Goal: Task Accomplishment & Management: Complete application form

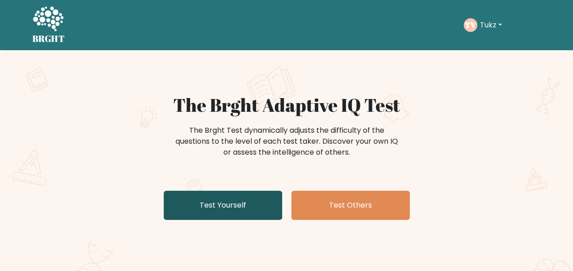
click at [195, 198] on link "Test Yourself" at bounding box center [223, 205] width 119 height 29
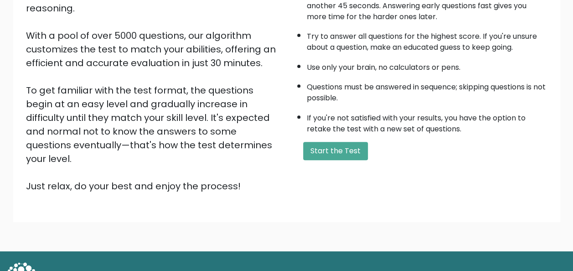
scroll to position [147, 0]
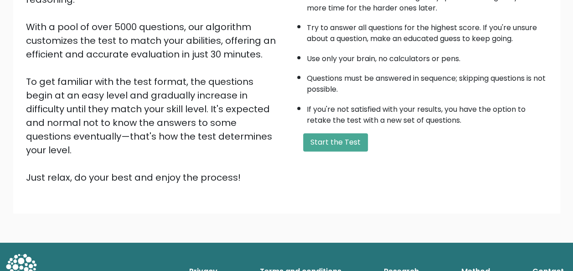
click at [337, 150] on button "Start the Test" at bounding box center [335, 142] width 65 height 18
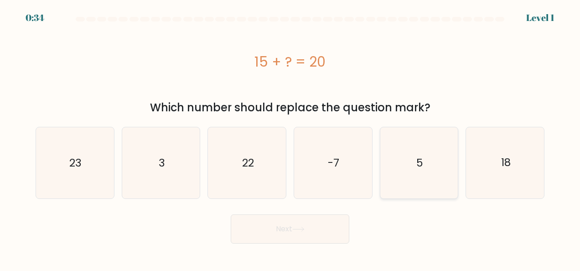
click at [444, 172] on icon "5" at bounding box center [418, 162] width 71 height 71
click at [290, 138] on input "e. 5" at bounding box center [290, 136] width 0 height 2
radio input "true"
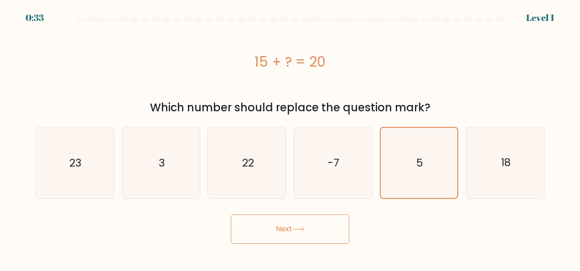
click at [331, 228] on button "Next" at bounding box center [290, 228] width 119 height 29
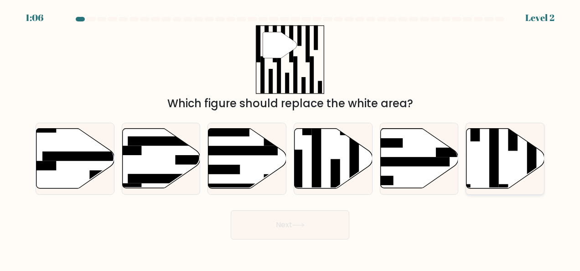
click at [515, 158] on icon at bounding box center [505, 159] width 78 height 60
click at [290, 138] on input "f." at bounding box center [290, 136] width 0 height 2
radio input "true"
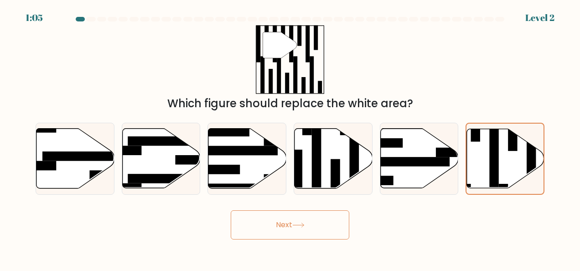
click at [324, 231] on button "Next" at bounding box center [290, 224] width 119 height 29
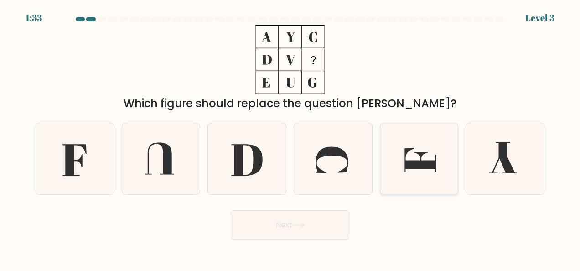
click at [424, 168] on icon at bounding box center [419, 160] width 31 height 24
click at [290, 138] on input "e." at bounding box center [290, 136] width 0 height 2
radio input "true"
click at [88, 170] on icon at bounding box center [74, 158] width 71 height 71
click at [290, 138] on input "a." at bounding box center [290, 136] width 0 height 2
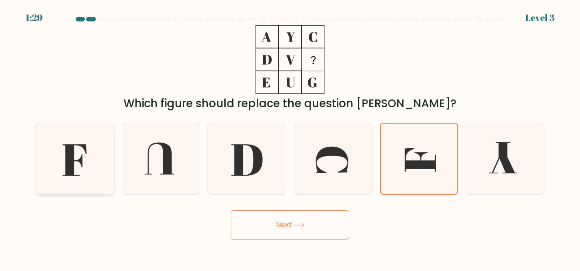
radio input "true"
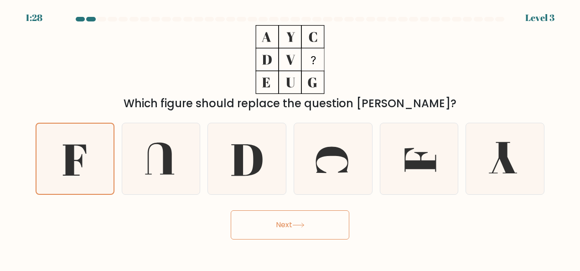
click at [276, 223] on button "Next" at bounding box center [290, 224] width 119 height 29
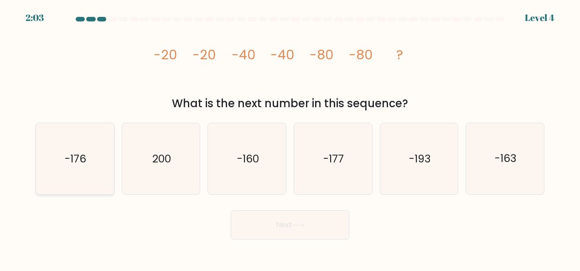
click at [59, 172] on icon "-176" at bounding box center [74, 158] width 71 height 71
click at [290, 138] on input "a. -176" at bounding box center [290, 136] width 0 height 2
radio input "true"
click at [476, 156] on icon "-163" at bounding box center [505, 158] width 71 height 71
click at [290, 138] on input "f. -163" at bounding box center [290, 136] width 0 height 2
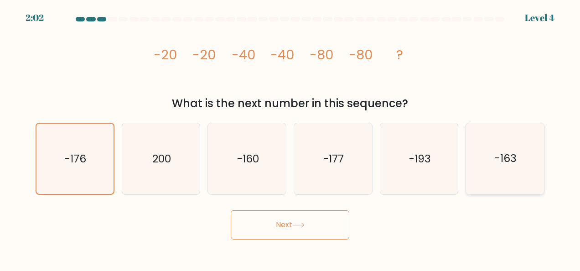
radio input "true"
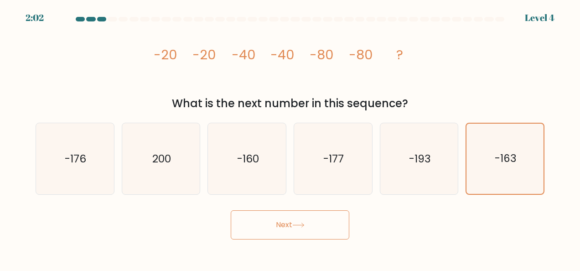
click at [285, 221] on button "Next" at bounding box center [290, 224] width 119 height 29
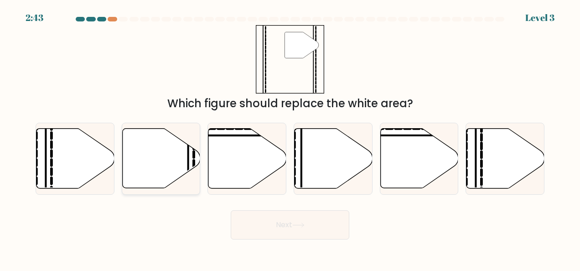
click at [158, 149] on icon at bounding box center [161, 159] width 78 height 60
click at [290, 138] on input "b." at bounding box center [290, 136] width 0 height 2
radio input "true"
click at [318, 221] on button "Next" at bounding box center [290, 224] width 119 height 29
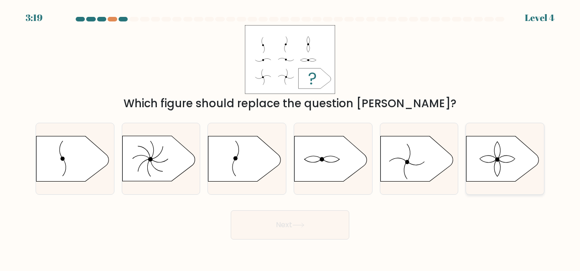
click at [532, 160] on icon at bounding box center [502, 159] width 73 height 46
click at [290, 138] on input "f." at bounding box center [290, 136] width 0 height 2
radio input "true"
click at [269, 228] on button "Next" at bounding box center [290, 224] width 119 height 29
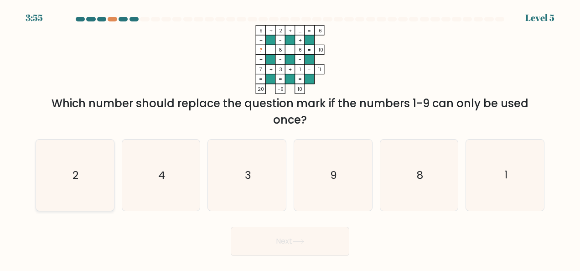
click at [101, 184] on icon "2" at bounding box center [74, 174] width 71 height 71
click at [290, 138] on input "a. 2" at bounding box center [290, 136] width 0 height 2
radio input "true"
click at [298, 237] on button "Next" at bounding box center [290, 241] width 119 height 29
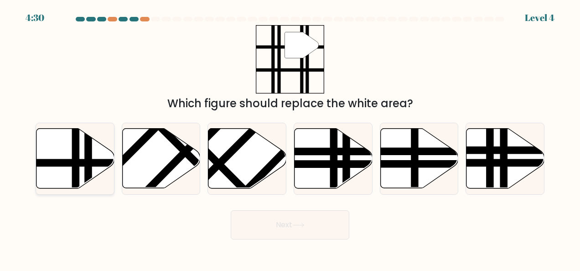
click at [80, 154] on icon at bounding box center [75, 159] width 78 height 60
click at [290, 138] on input "a." at bounding box center [290, 136] width 0 height 2
radio input "true"
click at [282, 215] on button "Next" at bounding box center [290, 224] width 119 height 29
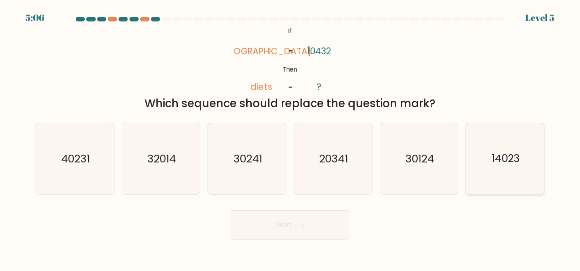
click at [518, 160] on text "14023" at bounding box center [505, 158] width 29 height 15
click at [290, 138] on input "f. 14023" at bounding box center [290, 136] width 0 height 2
radio input "true"
click at [303, 219] on button "Next" at bounding box center [290, 224] width 119 height 29
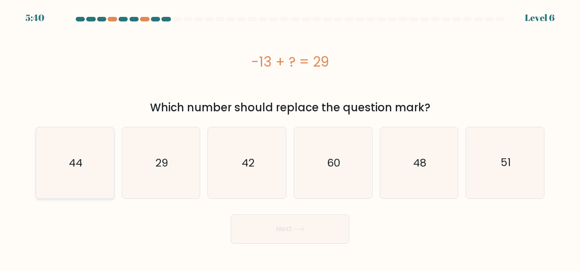
click at [46, 161] on icon "44" at bounding box center [74, 162] width 71 height 71
click at [290, 138] on input "a. 44" at bounding box center [290, 136] width 0 height 2
radio input "true"
click at [248, 171] on icon "42" at bounding box center [247, 162] width 71 height 71
click at [290, 138] on input "c. 42" at bounding box center [290, 136] width 0 height 2
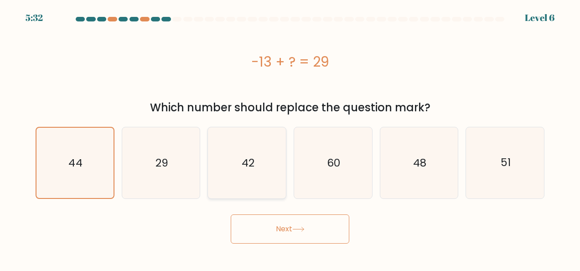
radio input "true"
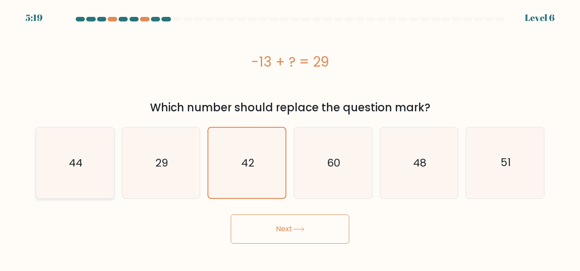
click at [104, 169] on icon "44" at bounding box center [74, 162] width 71 height 71
click at [290, 138] on input "a. 44" at bounding box center [290, 136] width 0 height 2
radio input "true"
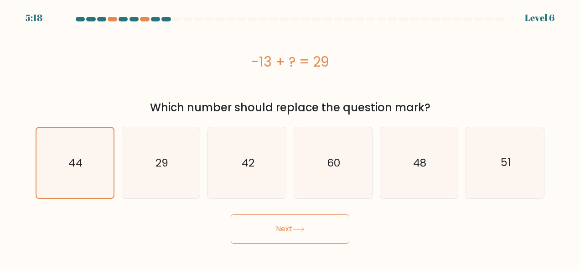
click at [305, 232] on button "Next" at bounding box center [290, 228] width 119 height 29
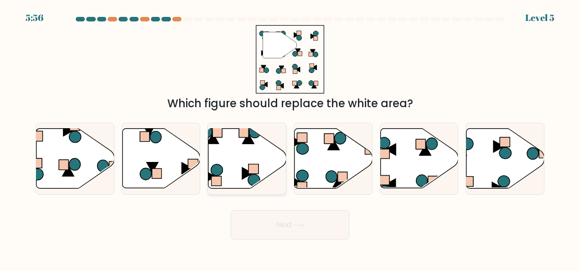
click at [226, 171] on icon at bounding box center [247, 159] width 78 height 60
click at [290, 138] on input "c." at bounding box center [290, 136] width 0 height 2
radio input "true"
click at [309, 222] on button "Next" at bounding box center [290, 224] width 119 height 29
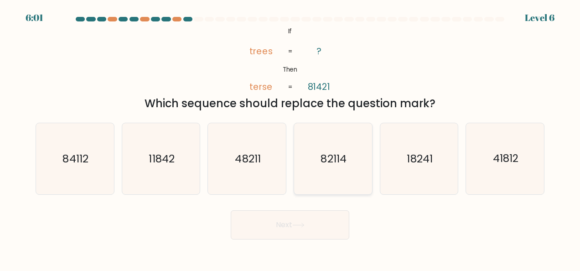
click at [325, 159] on text "82114" at bounding box center [334, 158] width 26 height 15
click at [290, 138] on input "d. 82114" at bounding box center [290, 136] width 0 height 2
radio input "true"
click at [309, 228] on button "Next" at bounding box center [290, 224] width 119 height 29
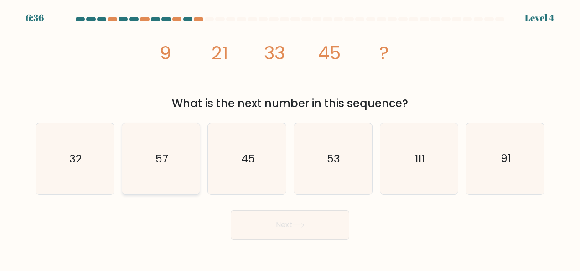
click at [163, 155] on text "57" at bounding box center [161, 158] width 13 height 15
click at [290, 138] on input "b. 57" at bounding box center [290, 136] width 0 height 2
radio input "true"
click at [281, 231] on button "Next" at bounding box center [290, 224] width 119 height 29
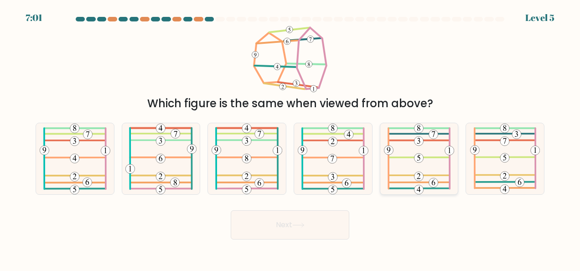
click at [421, 170] on icon at bounding box center [419, 158] width 70 height 71
click at [290, 138] on input "e." at bounding box center [290, 136] width 0 height 2
radio input "true"
click at [312, 216] on button "Next" at bounding box center [290, 224] width 119 height 29
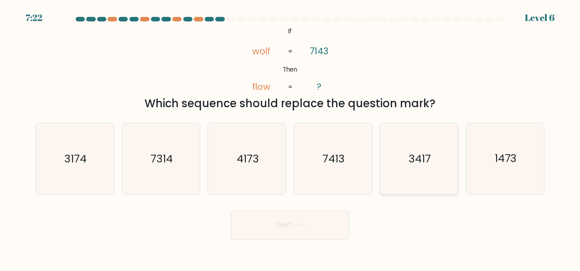
click at [417, 159] on text "3417" at bounding box center [419, 158] width 22 height 15
click at [290, 138] on input "e. 3417" at bounding box center [290, 136] width 0 height 2
radio input "true"
click at [311, 222] on button "Next" at bounding box center [290, 224] width 119 height 29
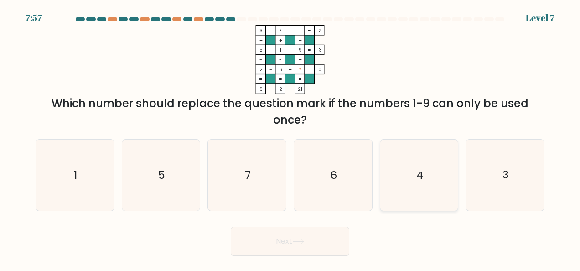
click at [429, 172] on icon "4" at bounding box center [418, 174] width 71 height 71
click at [290, 138] on input "e. 4" at bounding box center [290, 136] width 0 height 2
radio input "true"
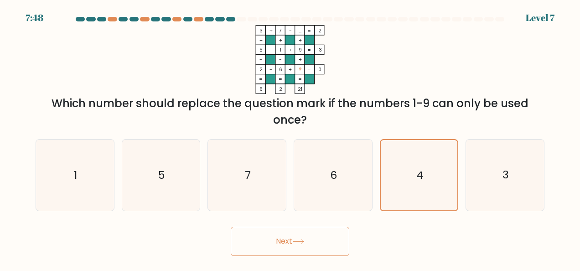
click at [309, 248] on button "Next" at bounding box center [290, 241] width 119 height 29
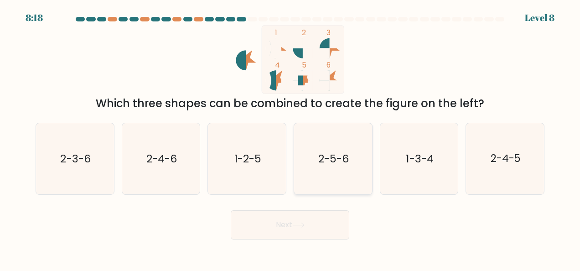
click at [370, 160] on div "2-5-6" at bounding box center [333, 159] width 79 height 72
click at [290, 138] on input "d. 2-5-6" at bounding box center [290, 136] width 0 height 2
radio input "true"
click at [303, 223] on icon at bounding box center [298, 224] width 12 height 5
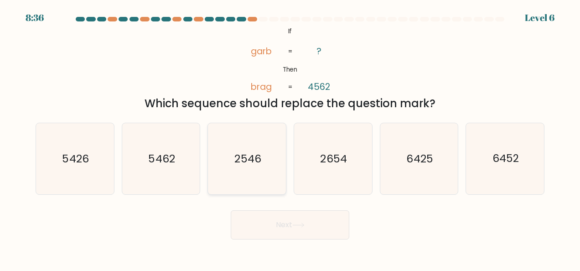
click at [239, 164] on text "2546" at bounding box center [247, 158] width 26 height 15
click at [290, 138] on input "c. 2546" at bounding box center [290, 136] width 0 height 2
radio input "true"
click at [329, 179] on icon "2654" at bounding box center [332, 158] width 71 height 71
click at [290, 138] on input "d. 2654" at bounding box center [290, 136] width 0 height 2
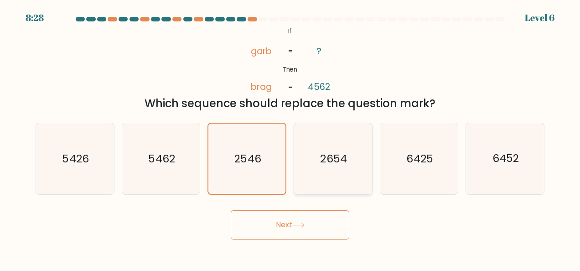
radio input "true"
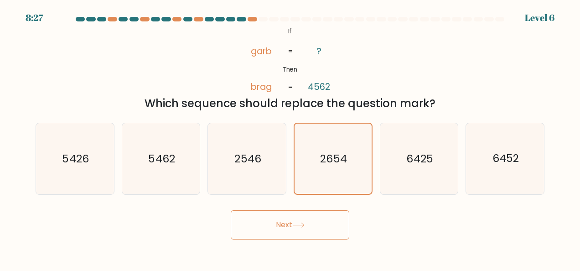
click at [317, 219] on button "Next" at bounding box center [290, 224] width 119 height 29
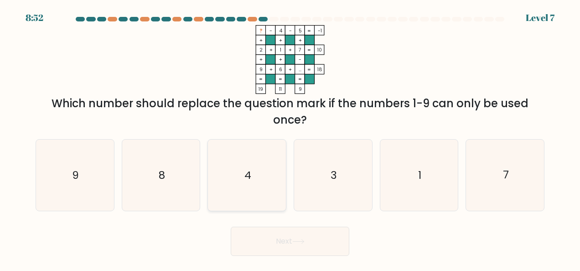
click at [237, 182] on icon "4" at bounding box center [247, 174] width 71 height 71
click at [290, 138] on input "c. 4" at bounding box center [290, 136] width 0 height 2
radio input "true"
click at [255, 238] on button "Next" at bounding box center [290, 241] width 119 height 29
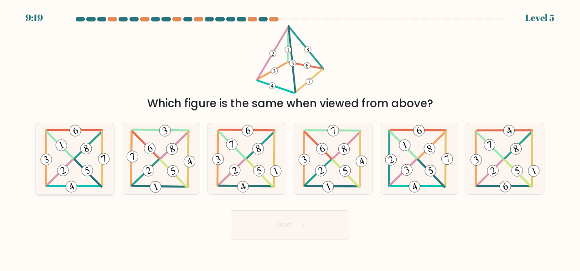
click at [79, 161] on icon at bounding box center [75, 158] width 72 height 71
click at [290, 138] on input "a." at bounding box center [290, 136] width 0 height 2
radio input "true"
click at [281, 234] on button "Next" at bounding box center [290, 224] width 119 height 29
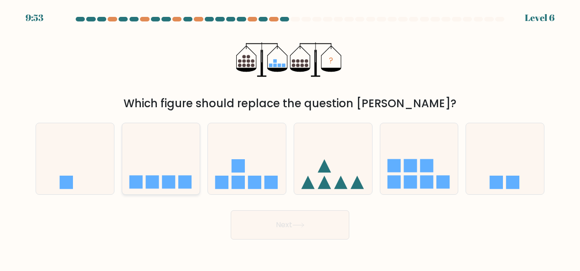
click at [188, 170] on icon at bounding box center [161, 158] width 78 height 64
click at [290, 138] on input "b." at bounding box center [290, 136] width 0 height 2
radio input "true"
click at [310, 226] on button "Next" at bounding box center [290, 224] width 119 height 29
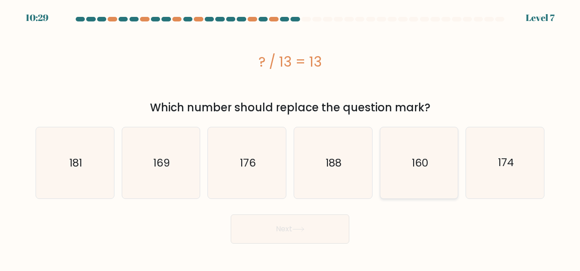
click at [402, 168] on icon "160" at bounding box center [418, 162] width 71 height 71
click at [290, 138] on input "e. 160" at bounding box center [290, 136] width 0 height 2
radio input "true"
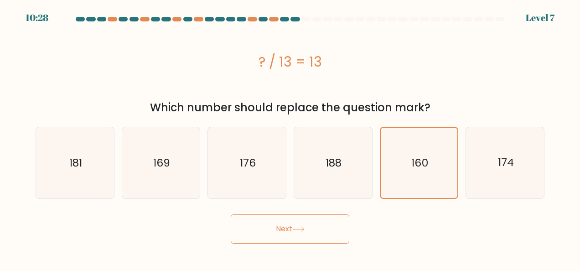
click at [317, 228] on button "Next" at bounding box center [290, 228] width 119 height 29
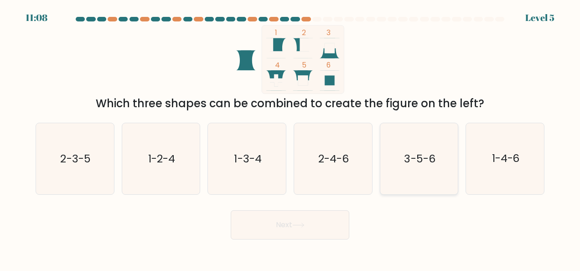
click at [427, 166] on icon "3-5-6" at bounding box center [418, 158] width 71 height 71
click at [290, 138] on input "e. 3-5-6" at bounding box center [290, 136] width 0 height 2
radio input "true"
click at [337, 221] on button "Next" at bounding box center [290, 224] width 119 height 29
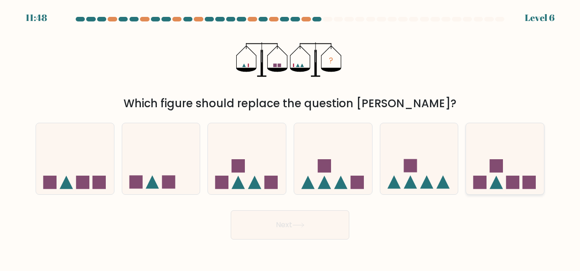
click at [480, 166] on icon at bounding box center [505, 158] width 78 height 64
click at [290, 138] on input "f." at bounding box center [290, 136] width 0 height 2
radio input "true"
click at [327, 223] on button "Next" at bounding box center [290, 224] width 119 height 29
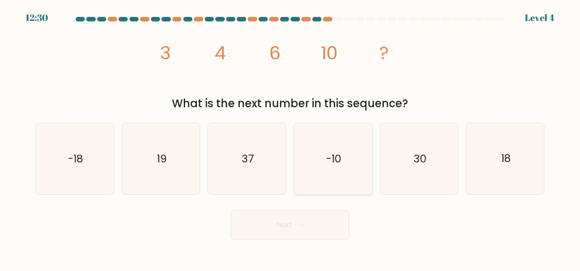
click at [346, 150] on icon "-10" at bounding box center [332, 158] width 71 height 71
click at [290, 138] on input "d. -10" at bounding box center [290, 136] width 0 height 2
radio input "true"
click at [306, 233] on button "Next" at bounding box center [290, 224] width 119 height 29
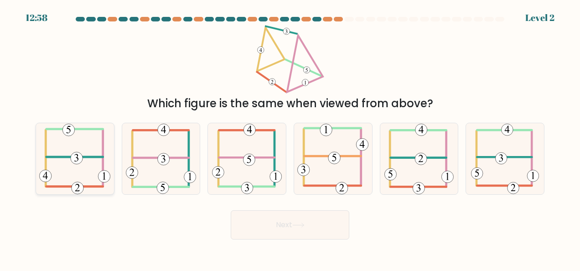
click at [89, 170] on icon at bounding box center [74, 158] width 71 height 71
click at [290, 138] on input "a." at bounding box center [290, 136] width 0 height 2
radio input "true"
click at [330, 233] on button "Next" at bounding box center [290, 224] width 119 height 29
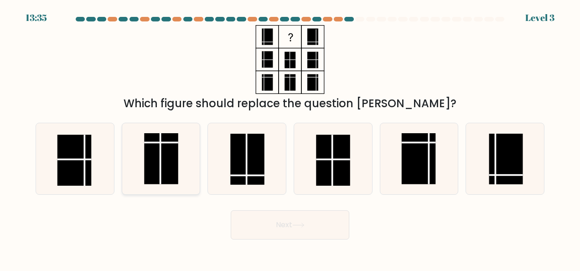
click at [153, 155] on rect at bounding box center [161, 158] width 34 height 51
click at [290, 138] on input "b." at bounding box center [290, 136] width 0 height 2
radio input "true"
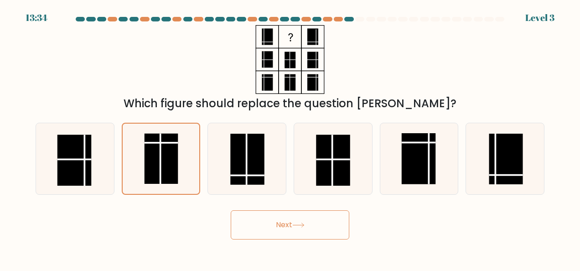
click at [336, 222] on button "Next" at bounding box center [290, 224] width 119 height 29
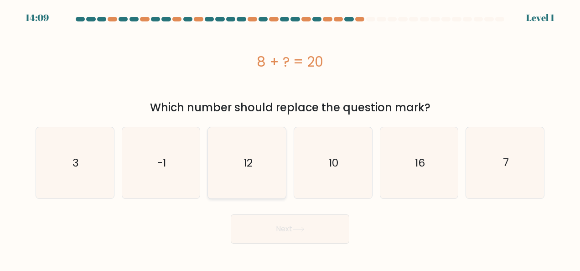
click at [256, 163] on icon "12" at bounding box center [247, 162] width 71 height 71
click at [290, 138] on input "c. 12" at bounding box center [290, 136] width 0 height 2
radio input "true"
click at [254, 220] on button "Next" at bounding box center [290, 228] width 119 height 29
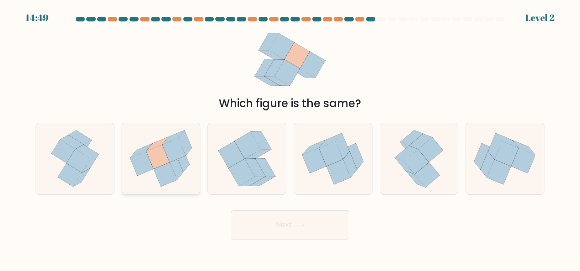
click at [180, 148] on icon at bounding box center [173, 150] width 23 height 24
click at [290, 138] on input "b." at bounding box center [290, 136] width 0 height 2
radio input "true"
click at [253, 213] on button "Next" at bounding box center [290, 224] width 119 height 29
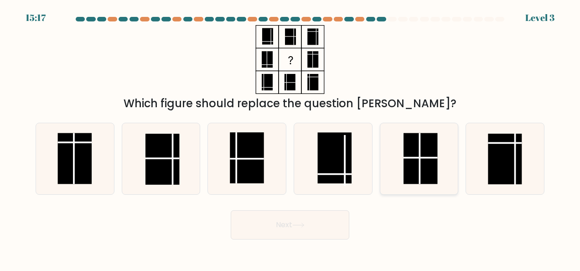
click at [429, 153] on rect at bounding box center [420, 158] width 34 height 51
click at [290, 138] on input "e." at bounding box center [290, 136] width 0 height 2
radio input "true"
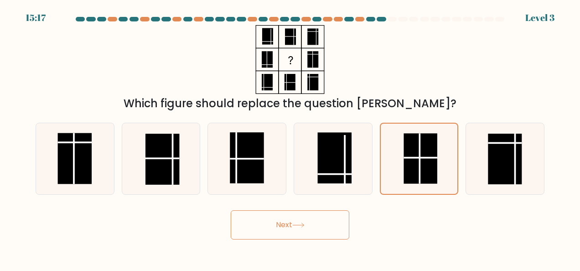
click at [305, 227] on icon at bounding box center [298, 224] width 12 height 5
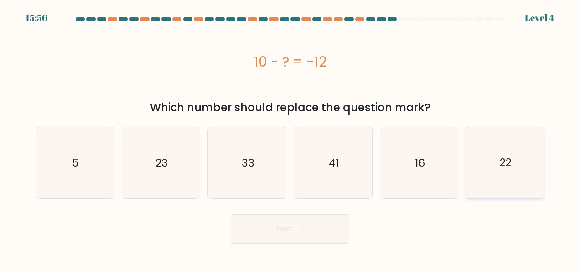
click at [486, 150] on icon "22" at bounding box center [505, 162] width 71 height 71
click at [290, 138] on input "f. 22" at bounding box center [290, 136] width 0 height 2
radio input "true"
click at [335, 222] on button "Next" at bounding box center [290, 228] width 119 height 29
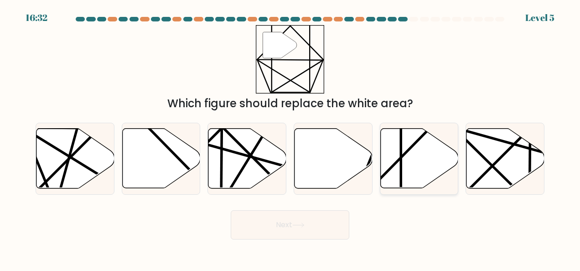
click at [432, 156] on icon at bounding box center [419, 159] width 78 height 60
click at [290, 138] on input "e." at bounding box center [290, 136] width 0 height 2
radio input "true"
click at [330, 234] on button "Next" at bounding box center [290, 224] width 119 height 29
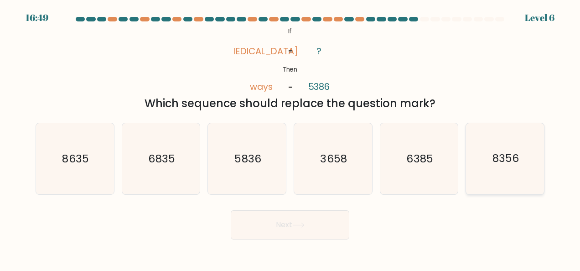
click at [509, 181] on icon "8356" at bounding box center [505, 158] width 71 height 71
click at [290, 138] on input "f. 8356" at bounding box center [290, 136] width 0 height 2
radio input "true"
click at [301, 216] on button "Next" at bounding box center [290, 224] width 119 height 29
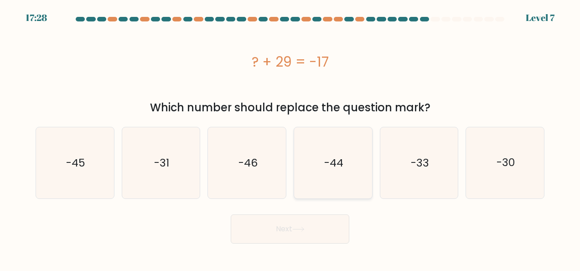
click at [346, 156] on icon "-44" at bounding box center [332, 162] width 71 height 71
click at [290, 138] on input "d. -44" at bounding box center [290, 136] width 0 height 2
radio input "true"
click at [259, 191] on icon "-46" at bounding box center [247, 162] width 71 height 71
click at [290, 138] on input "c. -46" at bounding box center [290, 136] width 0 height 2
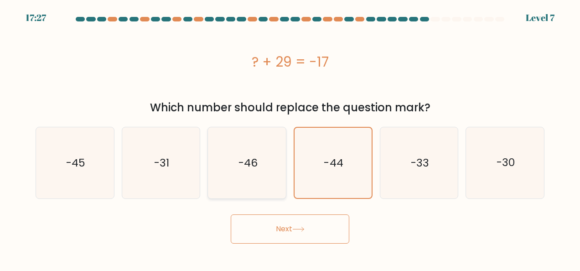
radio input "true"
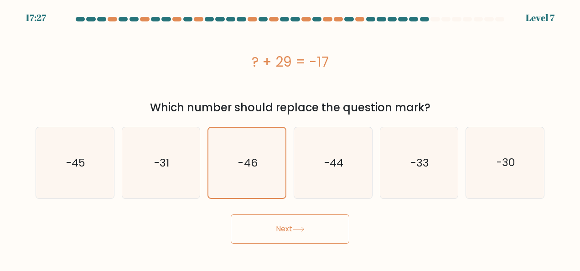
click at [259, 213] on div "Next" at bounding box center [290, 227] width 520 height 34
click at [259, 224] on button "Next" at bounding box center [290, 228] width 119 height 29
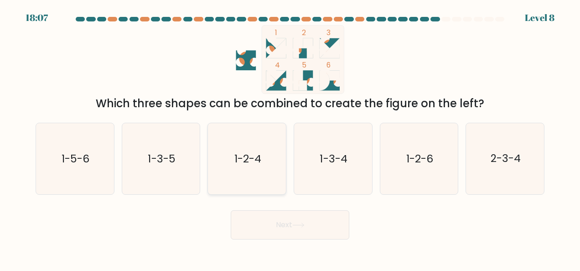
click at [257, 158] on text "1-2-4" at bounding box center [247, 158] width 27 height 15
click at [290, 138] on input "c. 1-2-4" at bounding box center [290, 136] width 0 height 2
radio input "true"
click at [318, 232] on button "Next" at bounding box center [290, 224] width 119 height 29
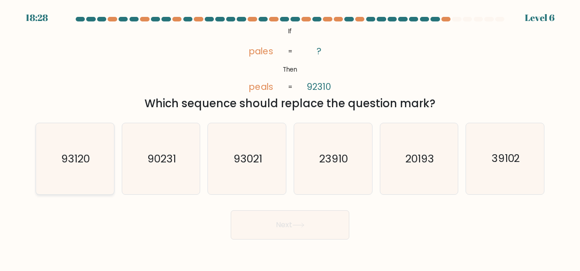
click at [94, 165] on icon "93120" at bounding box center [74, 158] width 71 height 71
click at [290, 138] on input "a. 93120" at bounding box center [290, 136] width 0 height 2
radio input "true"
click at [285, 237] on button "Next" at bounding box center [290, 224] width 119 height 29
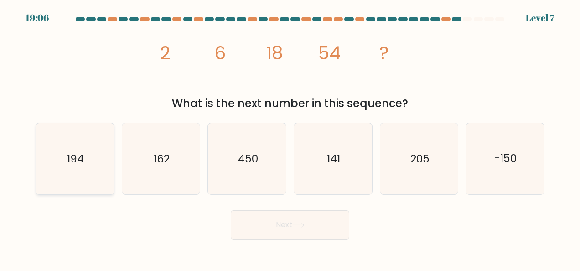
click at [87, 158] on icon "194" at bounding box center [74, 158] width 71 height 71
click at [290, 138] on input "a. 194" at bounding box center [290, 136] width 0 height 2
radio input "true"
click at [170, 158] on icon "162" at bounding box center [160, 158] width 71 height 71
click at [290, 138] on input "b. 162" at bounding box center [290, 136] width 0 height 2
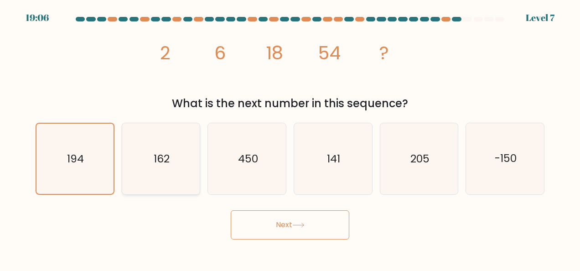
radio input "true"
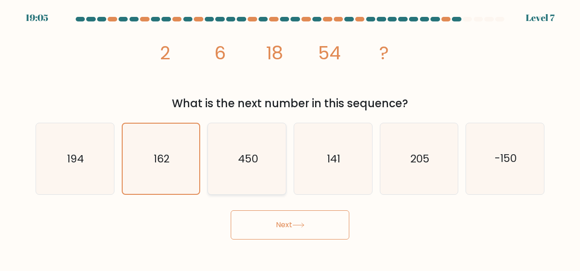
click at [276, 159] on icon "450" at bounding box center [247, 158] width 71 height 71
click at [290, 138] on input "c. 450" at bounding box center [290, 136] width 0 height 2
radio input "true"
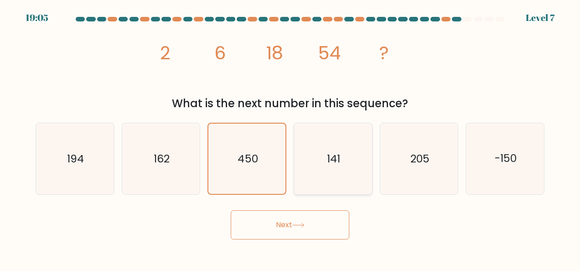
click at [346, 159] on icon "141" at bounding box center [332, 158] width 71 height 71
click at [290, 138] on input "d. 141" at bounding box center [290, 136] width 0 height 2
radio input "true"
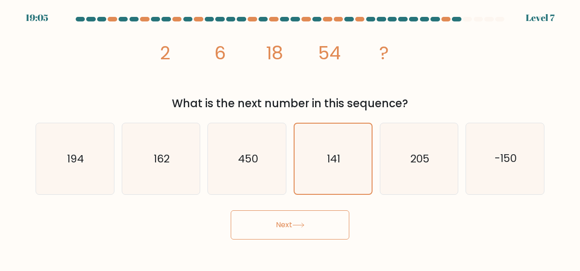
click at [305, 227] on icon at bounding box center [298, 224] width 12 height 5
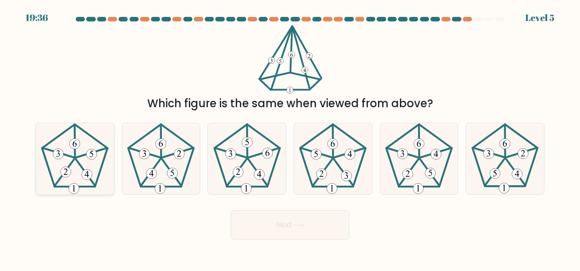
click at [77, 167] on icon at bounding box center [74, 158] width 71 height 71
click at [290, 138] on input "a." at bounding box center [290, 136] width 0 height 2
radio input "true"
click at [316, 235] on button "Next" at bounding box center [290, 224] width 119 height 29
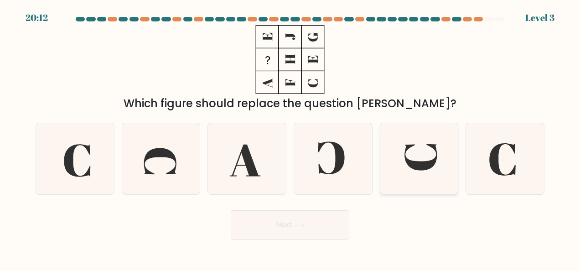
click at [411, 164] on icon at bounding box center [420, 157] width 32 height 26
click at [290, 138] on input "e." at bounding box center [290, 136] width 0 height 2
radio input "true"
click at [307, 214] on button "Next" at bounding box center [290, 224] width 119 height 29
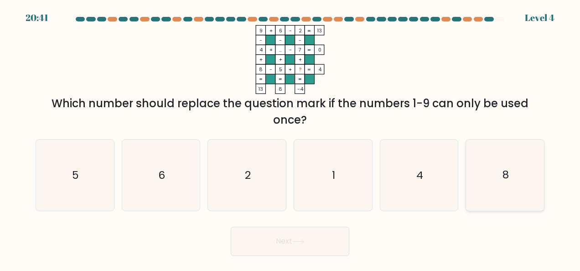
click at [523, 159] on icon "8" at bounding box center [505, 174] width 71 height 71
click at [290, 138] on input "f. 8" at bounding box center [290, 136] width 0 height 2
radio input "true"
click at [186, 168] on icon "6" at bounding box center [160, 174] width 71 height 71
click at [290, 138] on input "b. 6" at bounding box center [290, 136] width 0 height 2
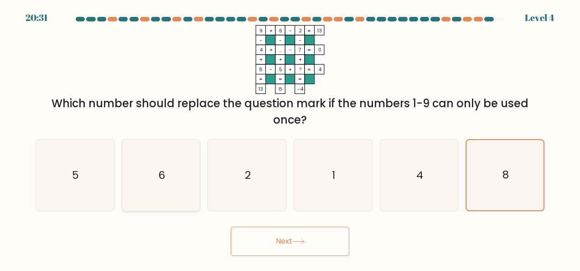
radio input "true"
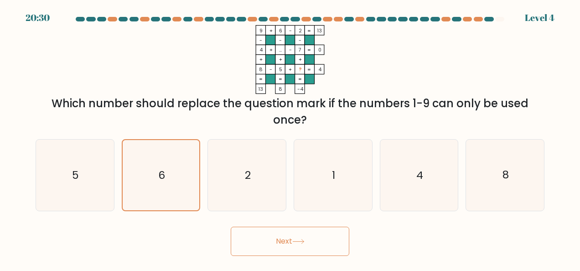
click at [265, 244] on button "Next" at bounding box center [290, 241] width 119 height 29
